Goal: Task Accomplishment & Management: Manage account settings

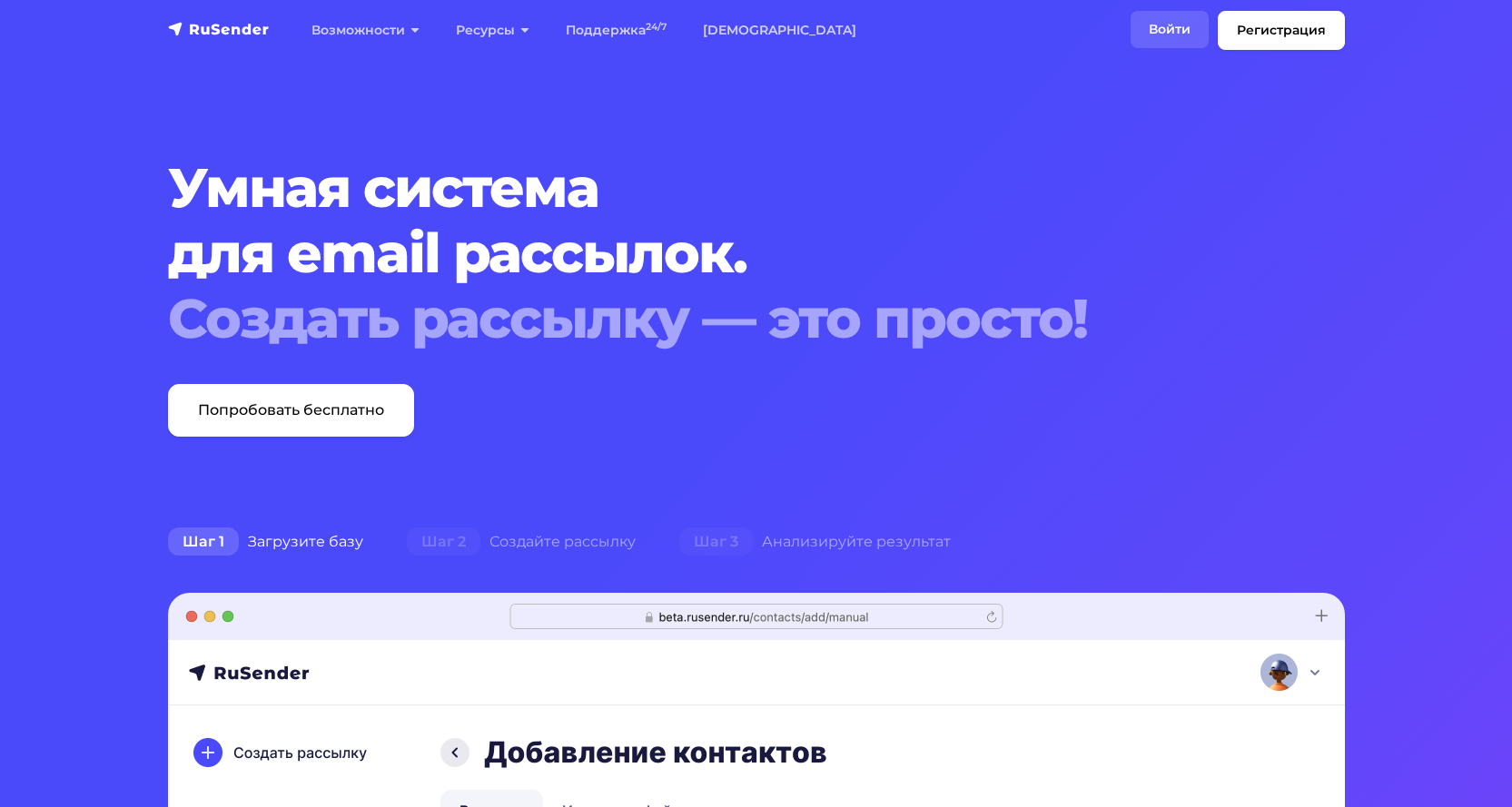
click at [1175, 24] on link "Войти" at bounding box center [1169, 29] width 78 height 38
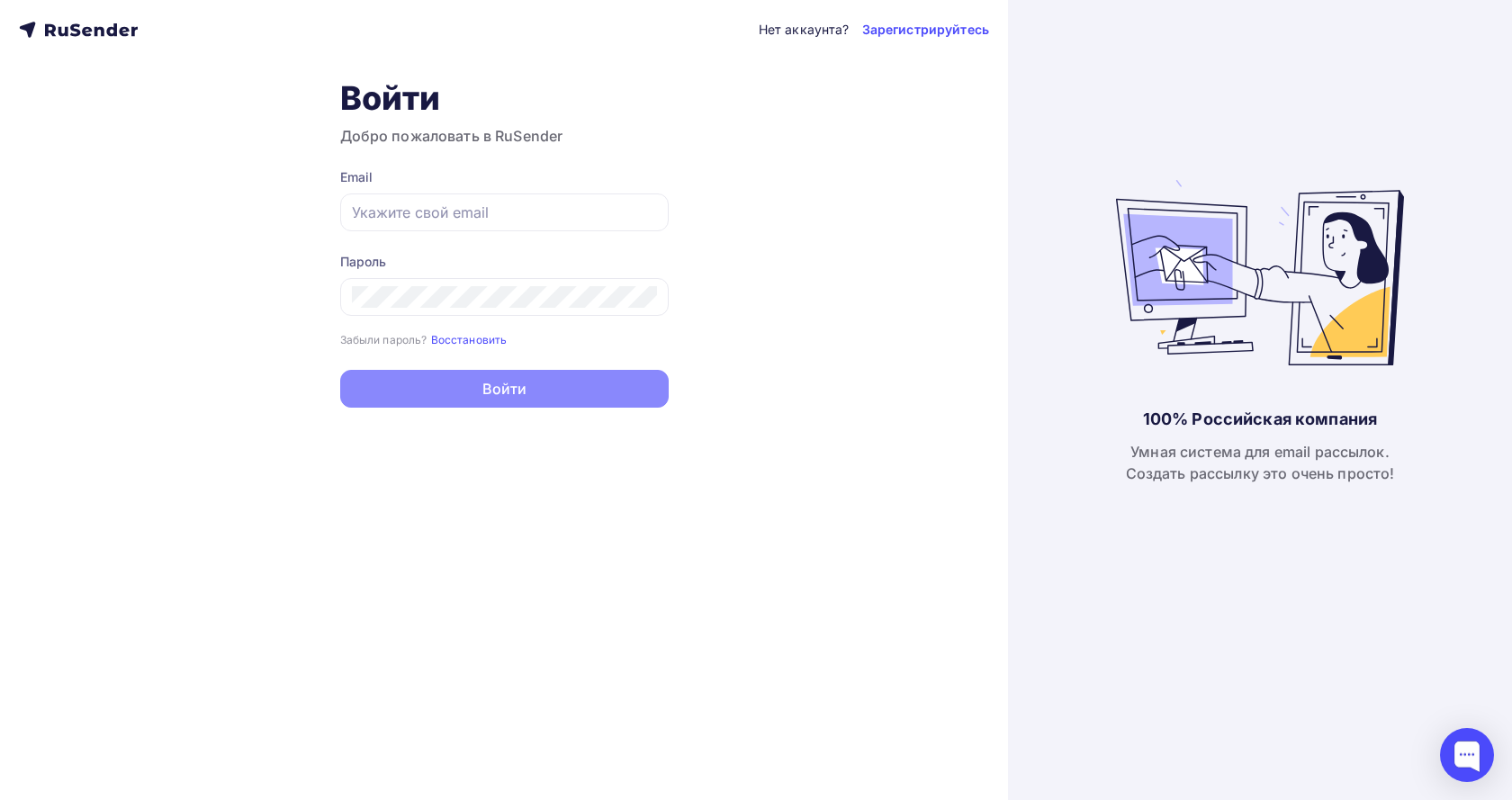
type input "[EMAIL_ADDRESS][DOMAIN_NAME]"
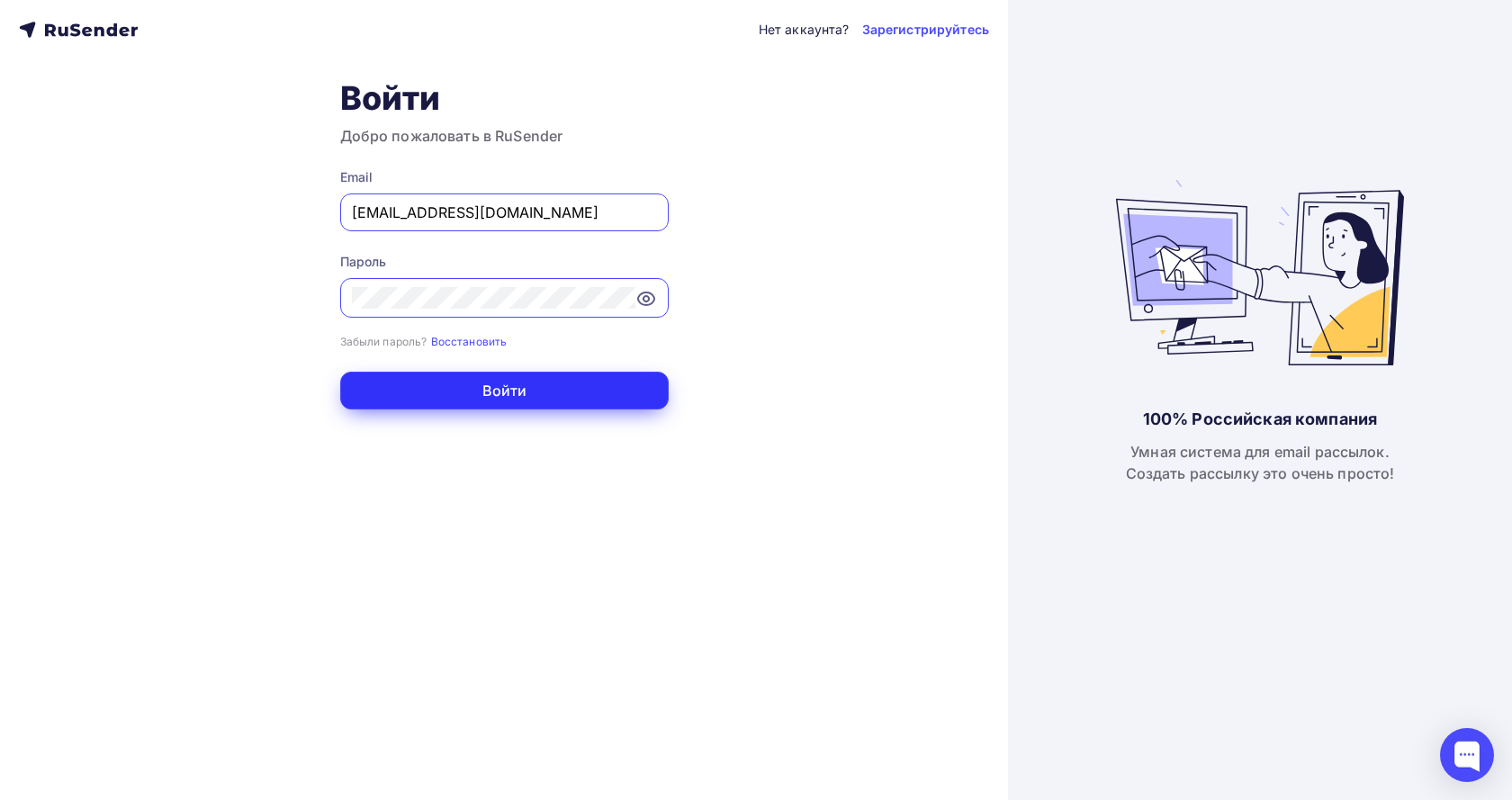
click at [501, 390] on button "Войти" at bounding box center [504, 390] width 329 height 38
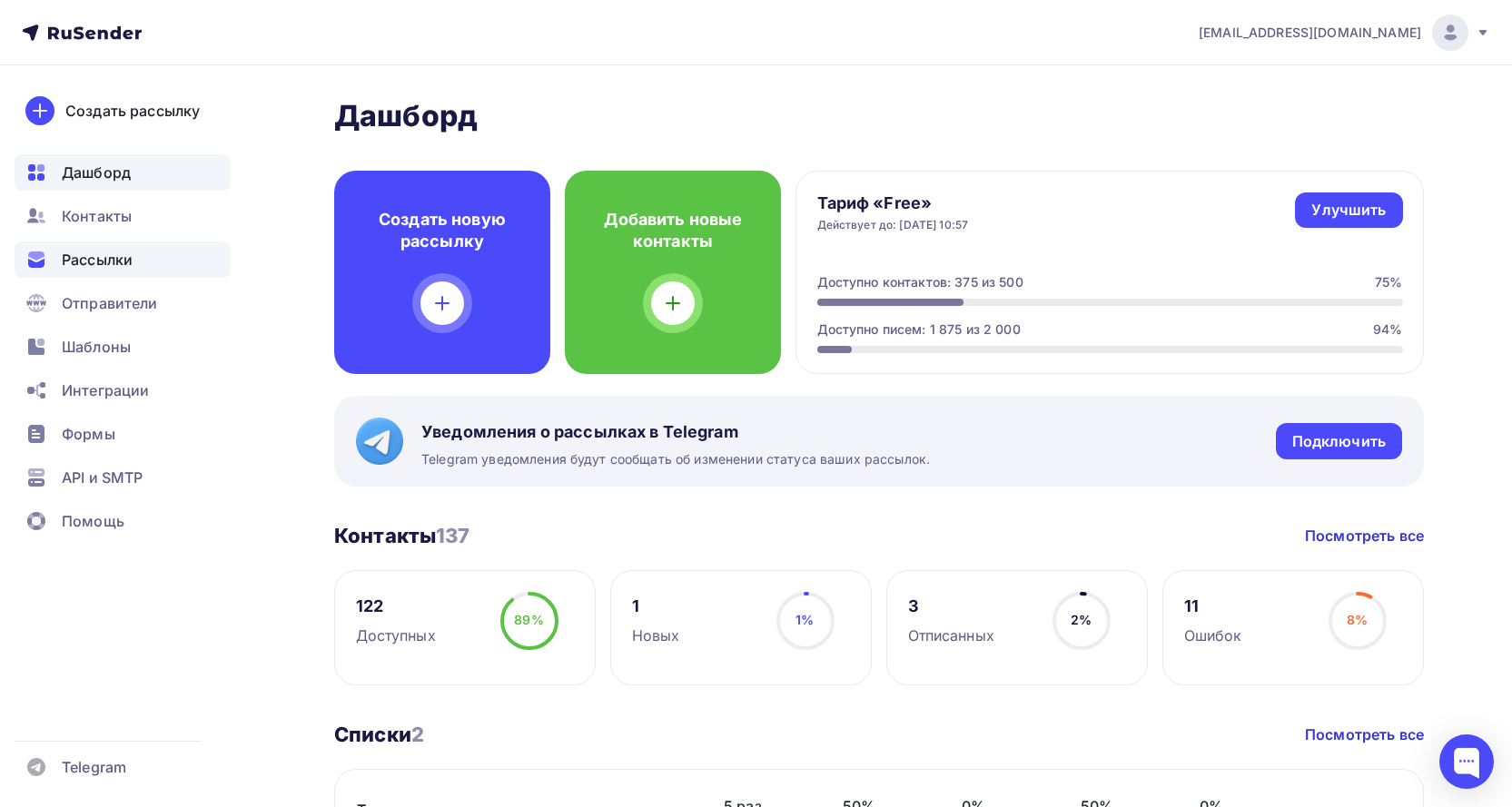
click at [107, 252] on span "Рассылки" at bounding box center [96, 260] width 71 height 22
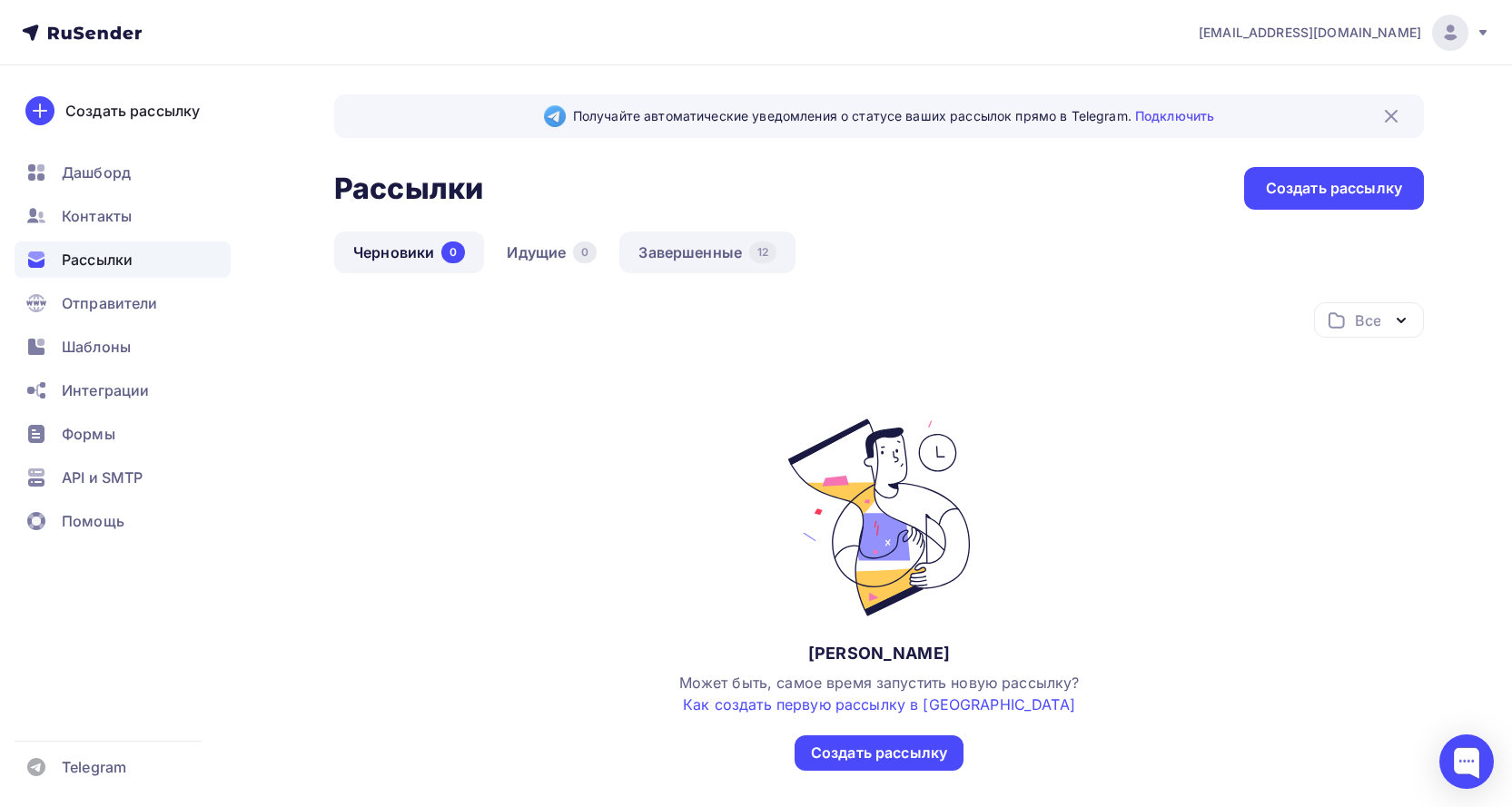
click at [700, 249] on link "Завершенные 12" at bounding box center [707, 252] width 176 height 41
